Goal: Information Seeking & Learning: Learn about a topic

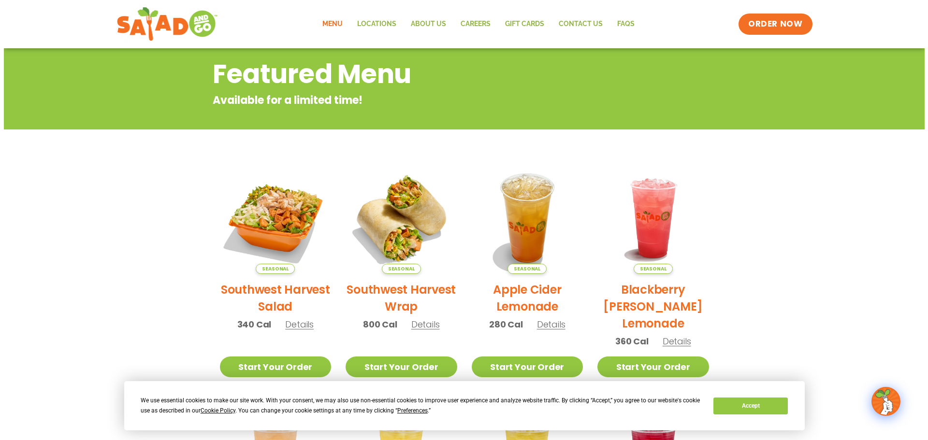
scroll to position [129, 0]
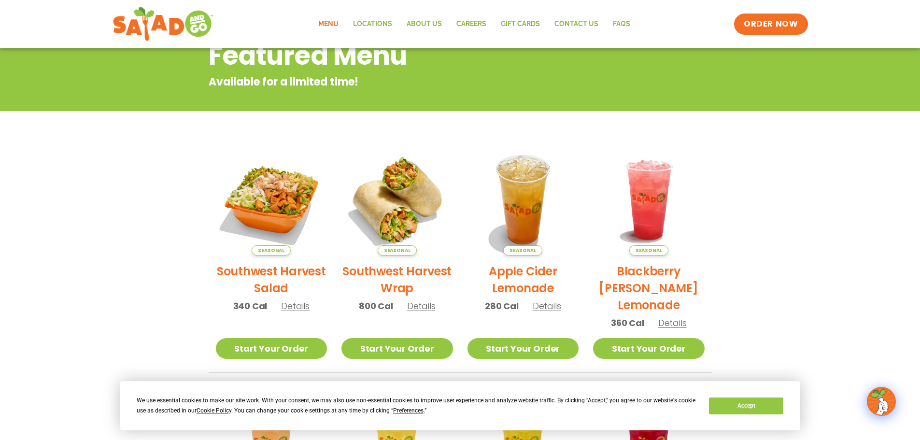
click at [304, 273] on h2 "Southwest Harvest Salad" at bounding box center [272, 280] width 112 height 34
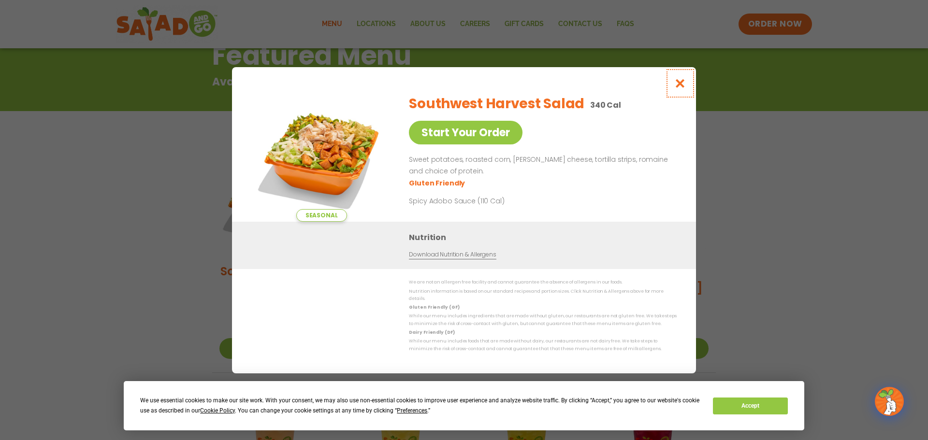
click at [678, 87] on icon "Close modal" at bounding box center [680, 83] width 12 height 10
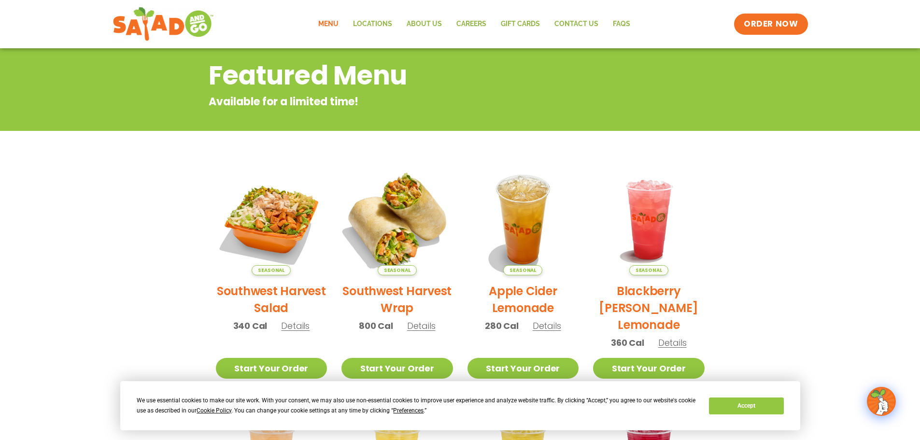
scroll to position [91, 0]
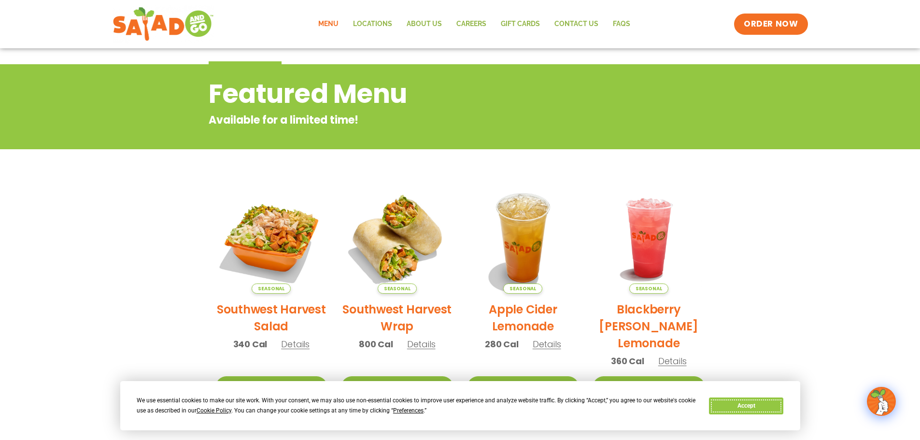
click at [735, 409] on button "Accept" at bounding box center [746, 406] width 74 height 17
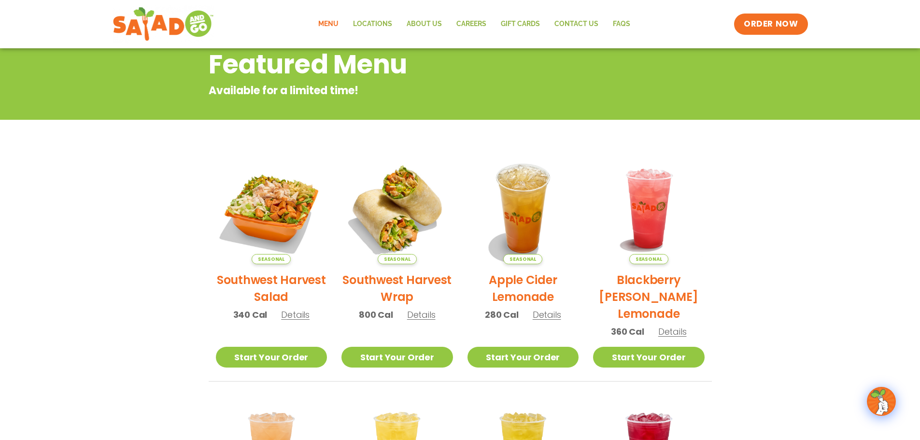
scroll to position [0, 0]
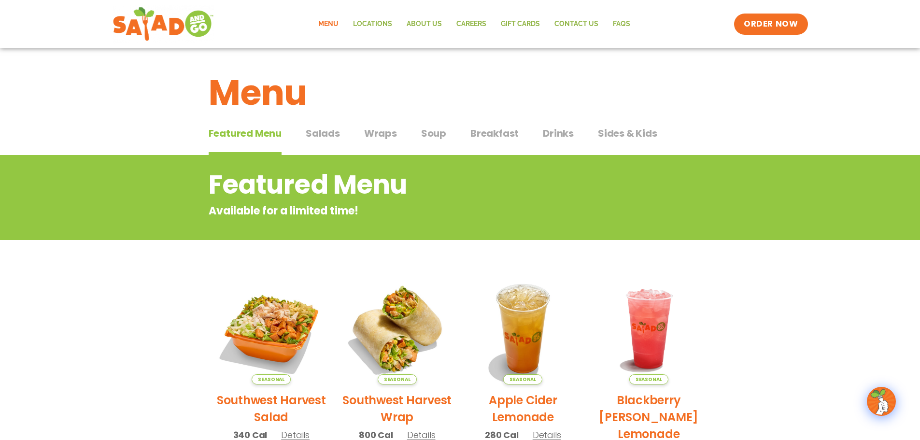
click at [343, 133] on div "Featured Menu Featured Menu Salads Salads Wraps Wraps Soup Soup Breakfast Break…" at bounding box center [460, 139] width 503 height 33
click at [322, 136] on span "Salads" at bounding box center [323, 133] width 34 height 14
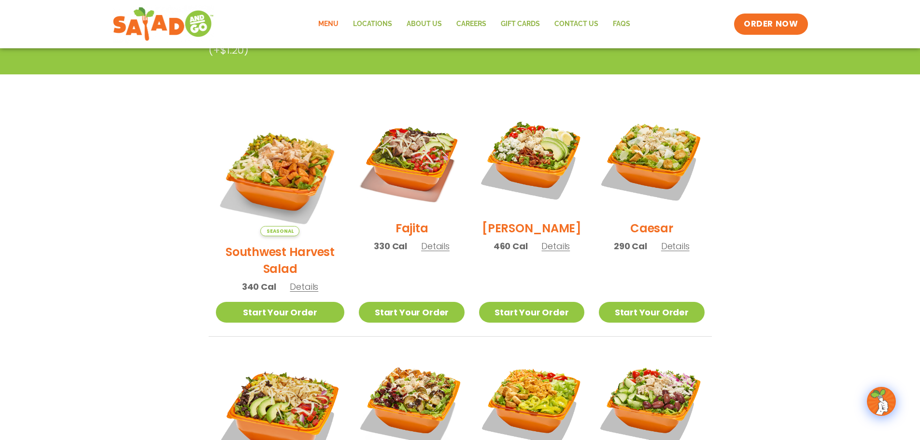
scroll to position [193, 0]
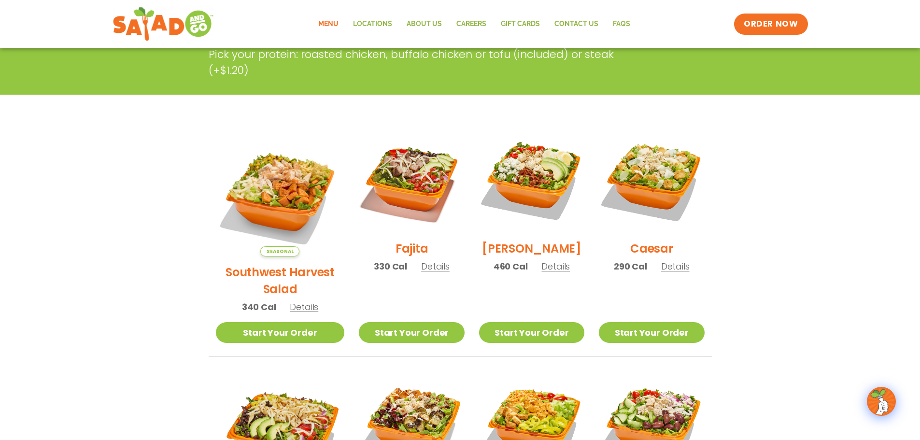
drag, startPoint x: 379, startPoint y: 305, endPoint x: 658, endPoint y: 202, distance: 297.6
click at [658, 202] on img at bounding box center [651, 180] width 105 height 105
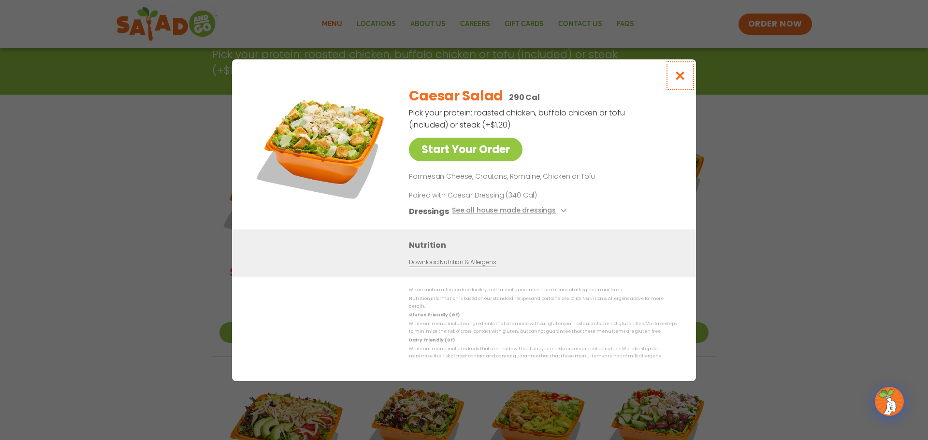
click at [688, 76] on button "Close modal" at bounding box center [679, 75] width 31 height 32
